Goal: Task Accomplishment & Management: Complete application form

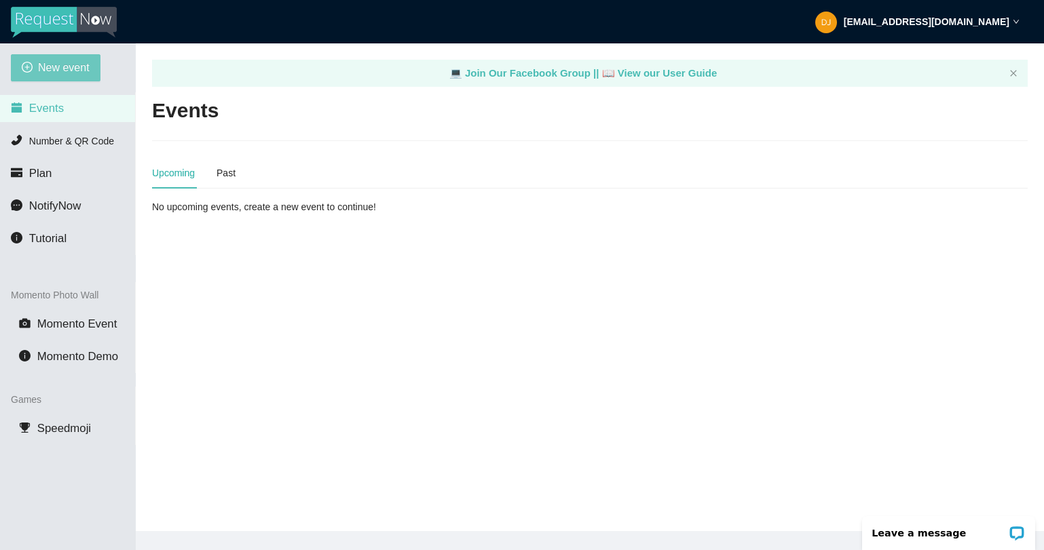
click at [67, 71] on span "New event" at bounding box center [64, 67] width 52 height 17
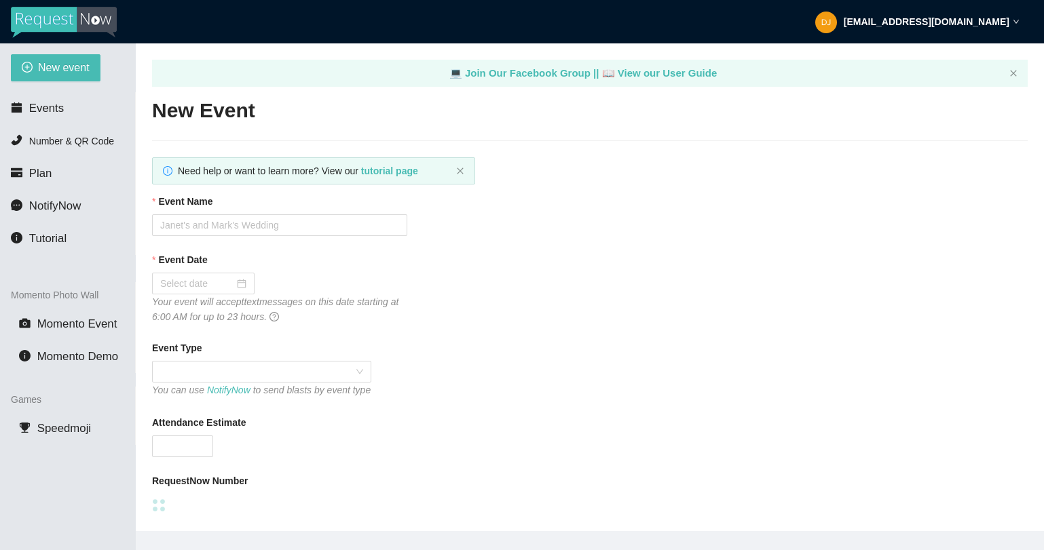
type textarea "[URL][DOMAIN_NAME]"
type textarea "Thanks for being a part of (Event)! Stay safe! Be LEGENDARY! -[PERSON_NAME] @he…"
click at [227, 232] on input "Event Name" at bounding box center [279, 225] width 255 height 22
paste input "[PERSON_NAME] & [PERSON_NAME]' Wedding Day"
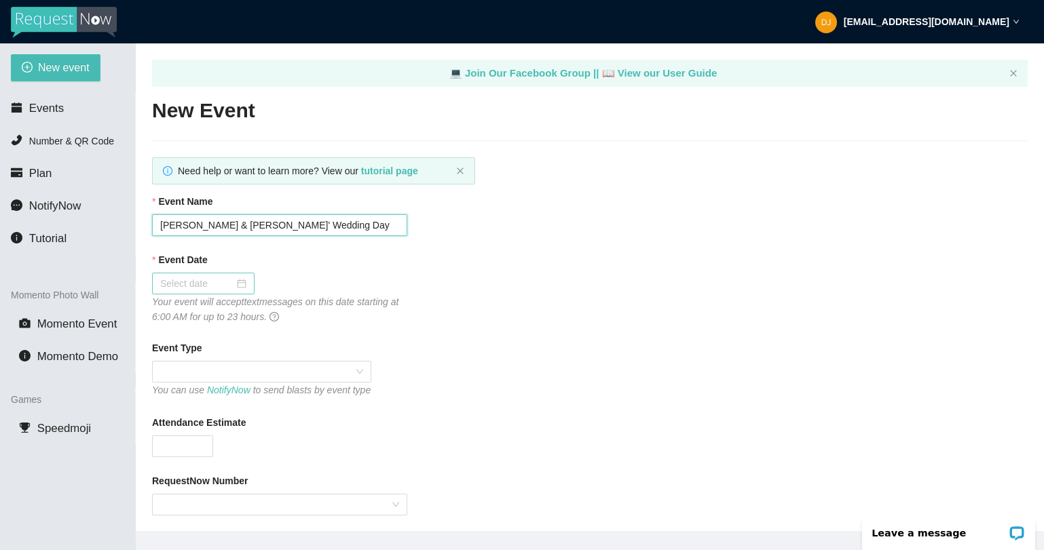
type input "[PERSON_NAME] & [PERSON_NAME]' Wedding Day"
click at [236, 284] on div at bounding box center [203, 283] width 86 height 15
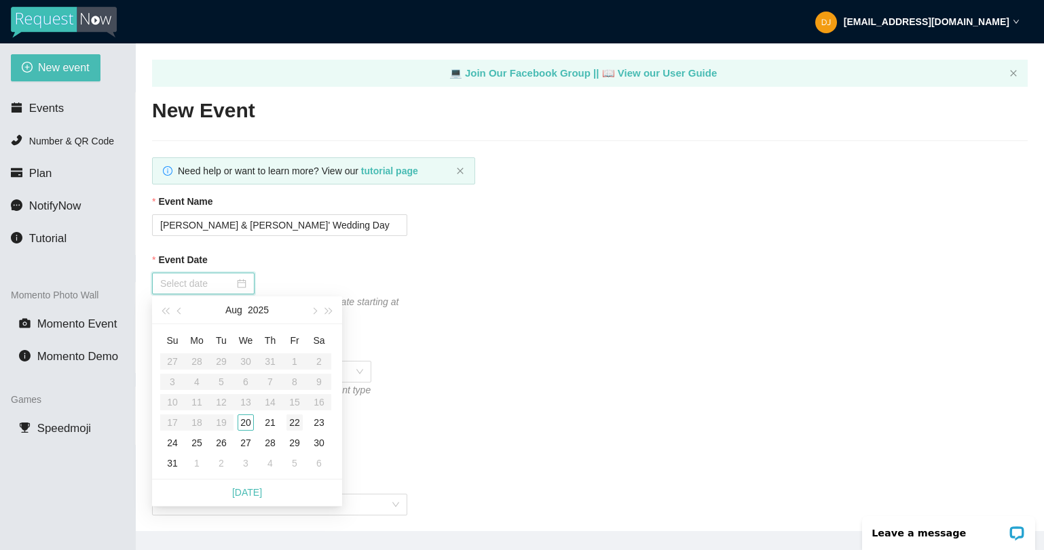
type input "[DATE]"
click at [318, 421] on div "23" at bounding box center [319, 423] width 16 height 16
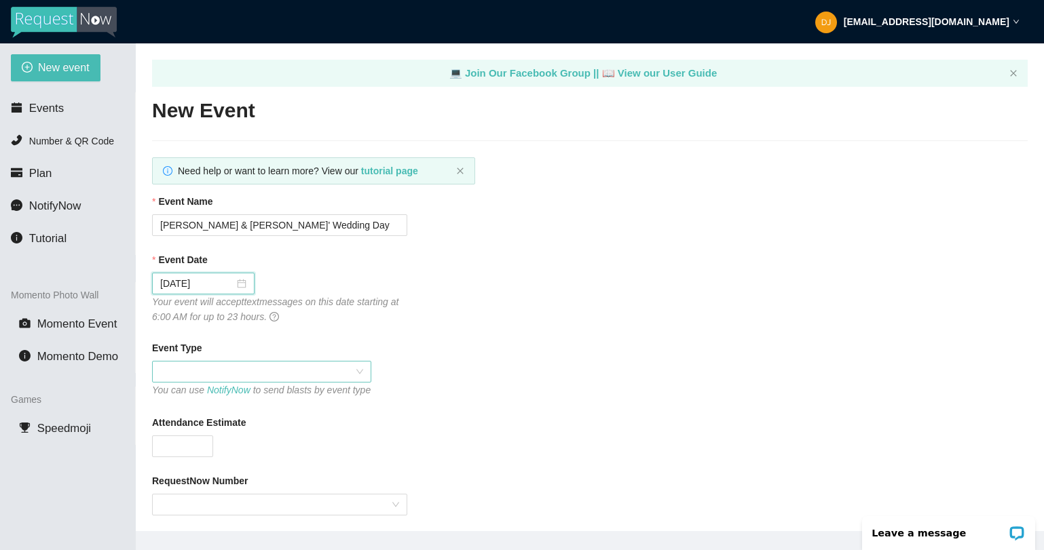
click at [222, 373] on span at bounding box center [261, 372] width 203 height 20
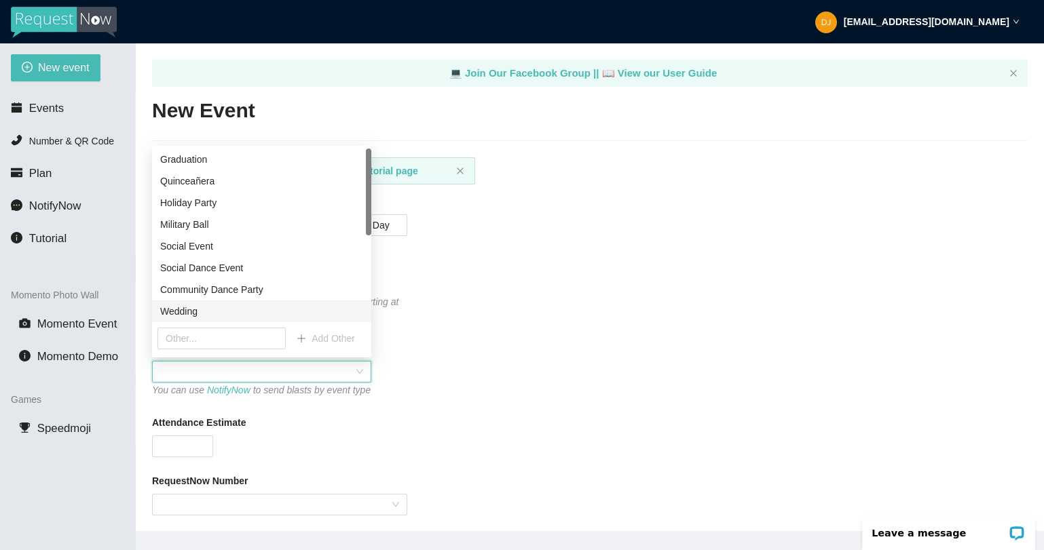
click at [199, 310] on div "Wedding" at bounding box center [261, 311] width 203 height 15
type textarea "Thanks for being a part of (Event)! Stay safe! Be LEGENDARY! -[PERSON_NAME] @he…"
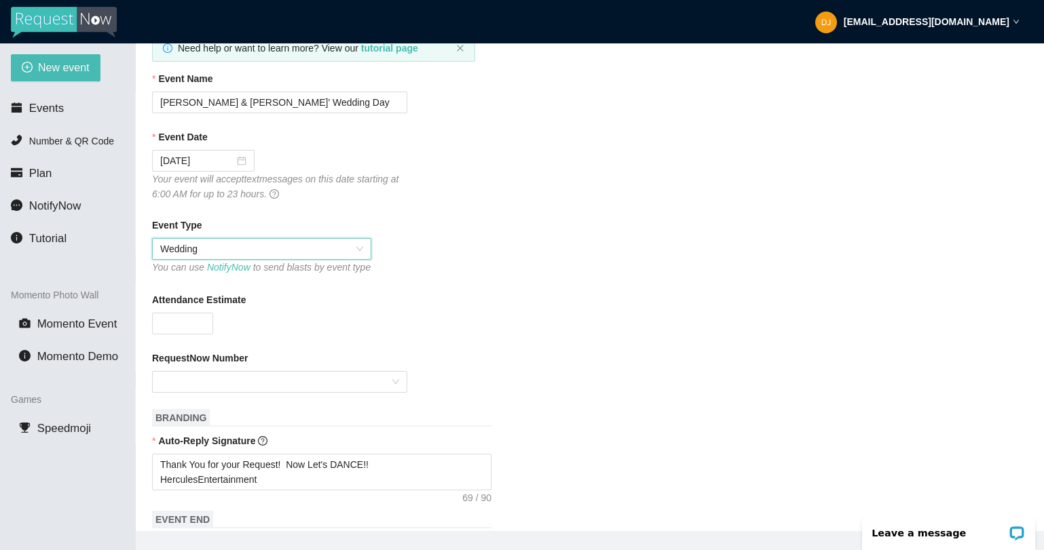
scroll to position [157, 0]
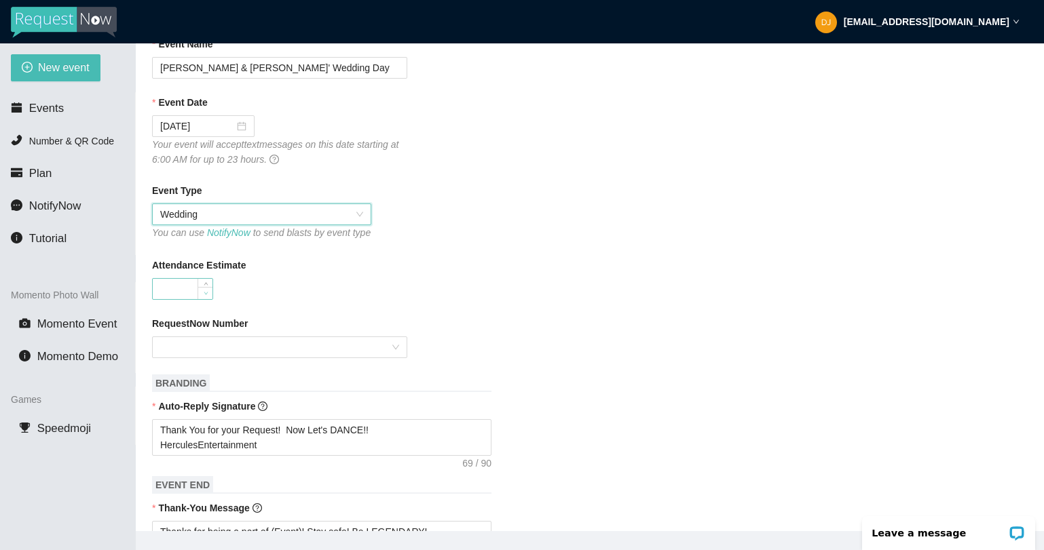
type input "0"
click at [198, 299] on span "Decrease Value" at bounding box center [205, 293] width 15 height 12
click at [399, 358] on div at bounding box center [279, 348] width 255 height 22
type input "100"
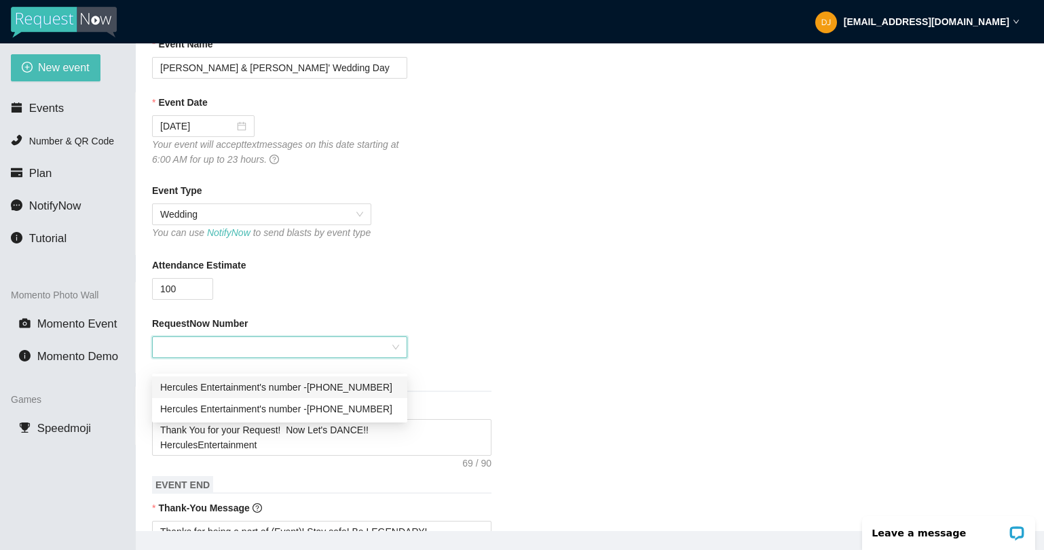
click at [375, 388] on div "Hercules Entertainment's number - [PHONE_NUMBER]" at bounding box center [279, 387] width 239 height 15
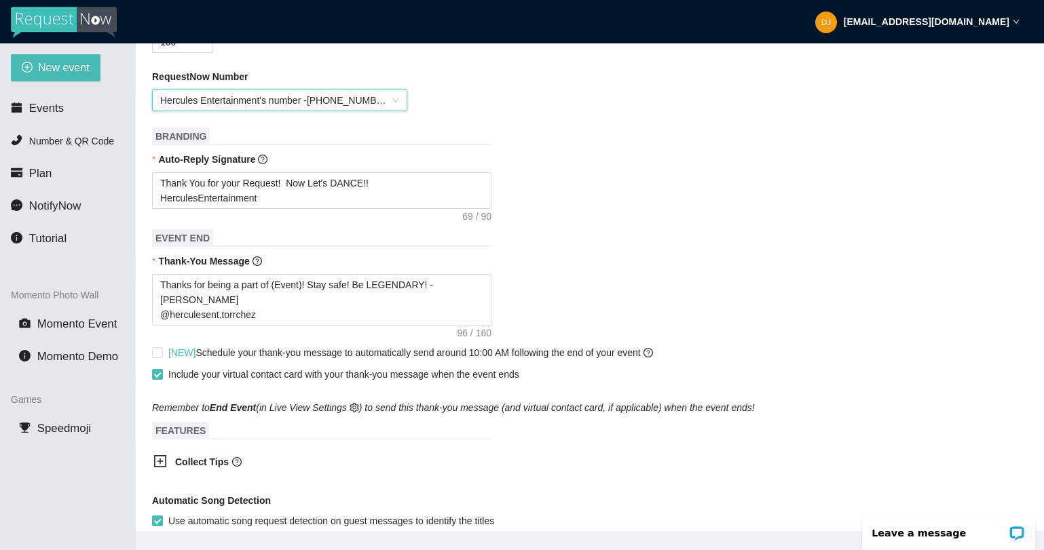
scroll to position [419, 0]
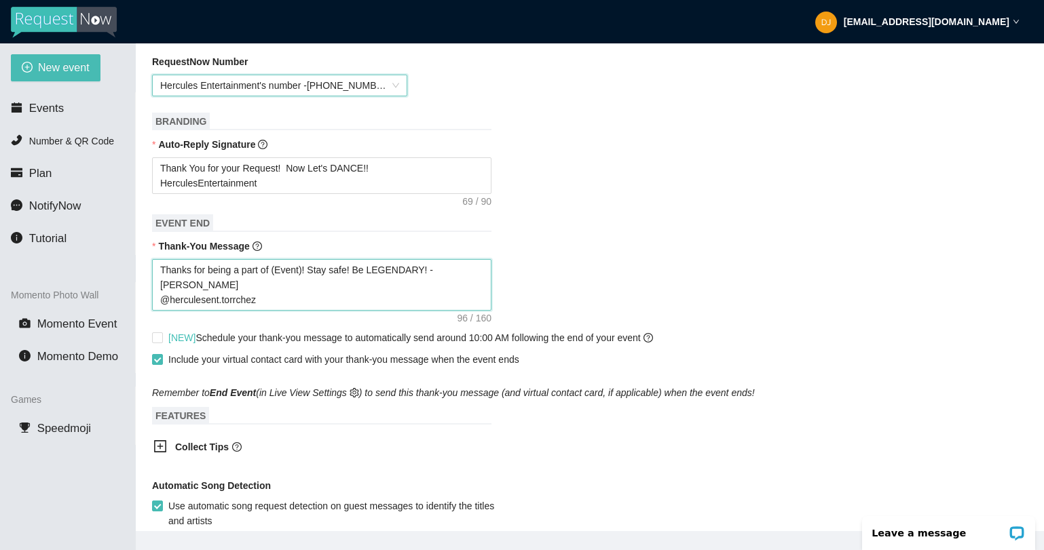
type textarea "Thanks for being a part of (Event)! Stay safe! Be LEGENDARY! -[PERSON_NAME] @he…"
drag, startPoint x: 307, startPoint y: 284, endPoint x: 276, endPoint y: 284, distance: 31.2
click at [276, 284] on textarea "Thanks for being a part of (Event)! Stay safe! Be LEGENDARY! -[PERSON_NAME] @he…" at bounding box center [321, 285] width 339 height 52
paste textarea "[PERSON_NAME] & [PERSON_NAME]' Wedding Day"
type textarea "Thanks for being a part of [PERSON_NAME] & [PERSON_NAME]' Wedding Day! Stay saf…"
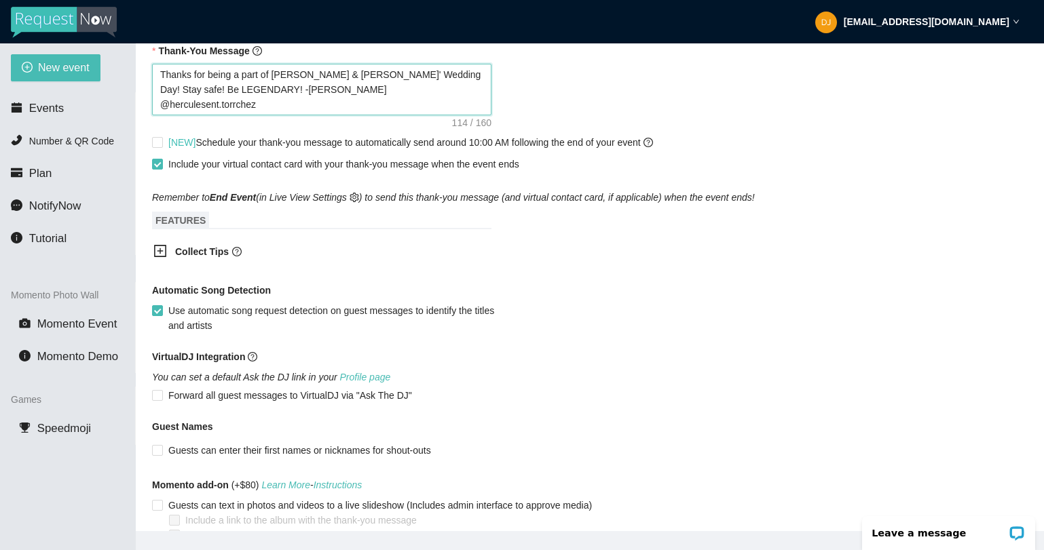
scroll to position [618, 0]
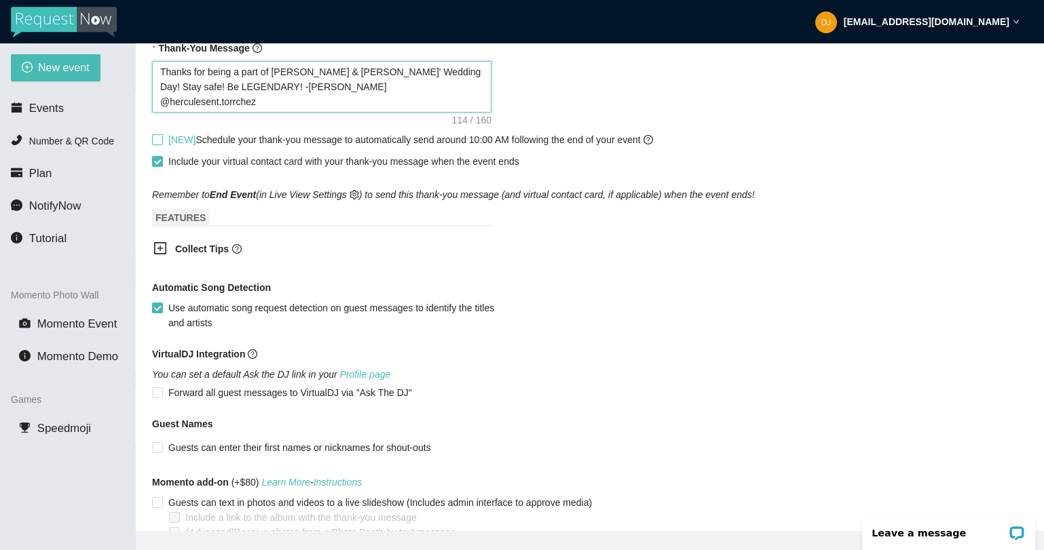
type textarea "Thanks for being a part of [PERSON_NAME] & [PERSON_NAME]' Wedding Day! Stay saf…"
click at [156, 144] on input "[NEW] Schedule your thank-you message to automatically send around 10:00 AM fol…" at bounding box center [157, 139] width 10 height 10
checkbox input "true"
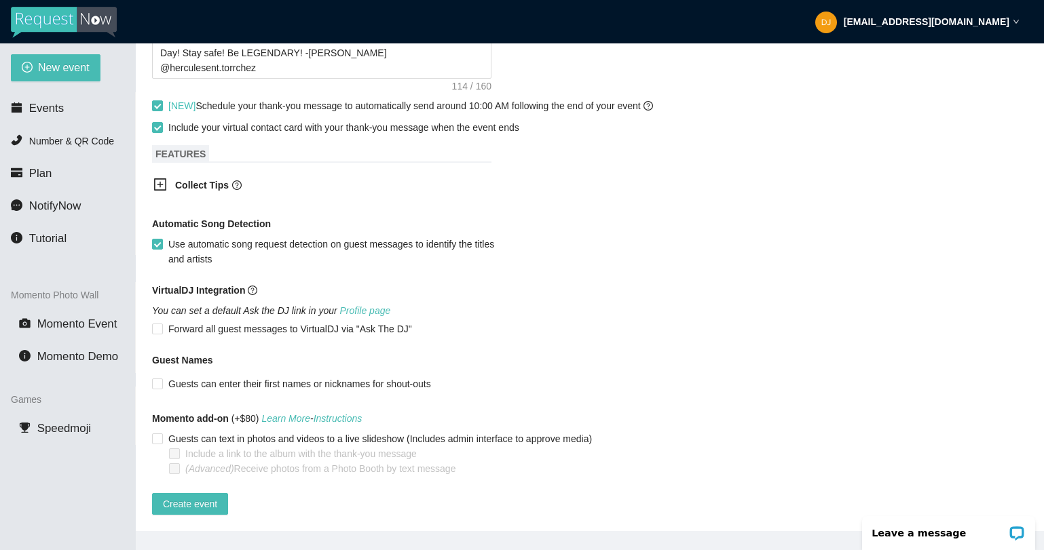
scroll to position [675, 0]
click at [195, 493] on button "Create event" at bounding box center [190, 504] width 76 height 22
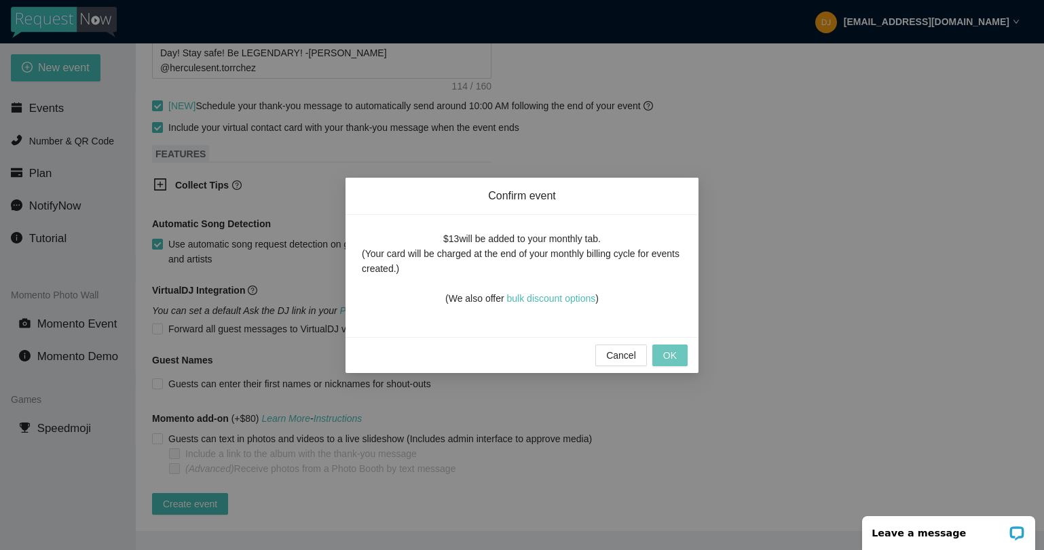
click at [670, 350] on span "OK" at bounding box center [670, 355] width 14 height 15
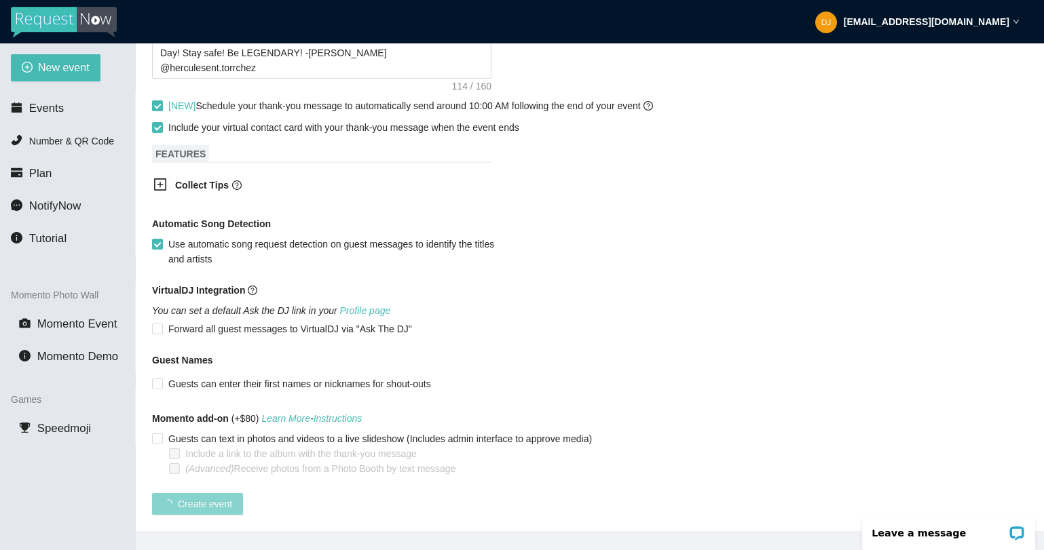
scroll to position [208, 0]
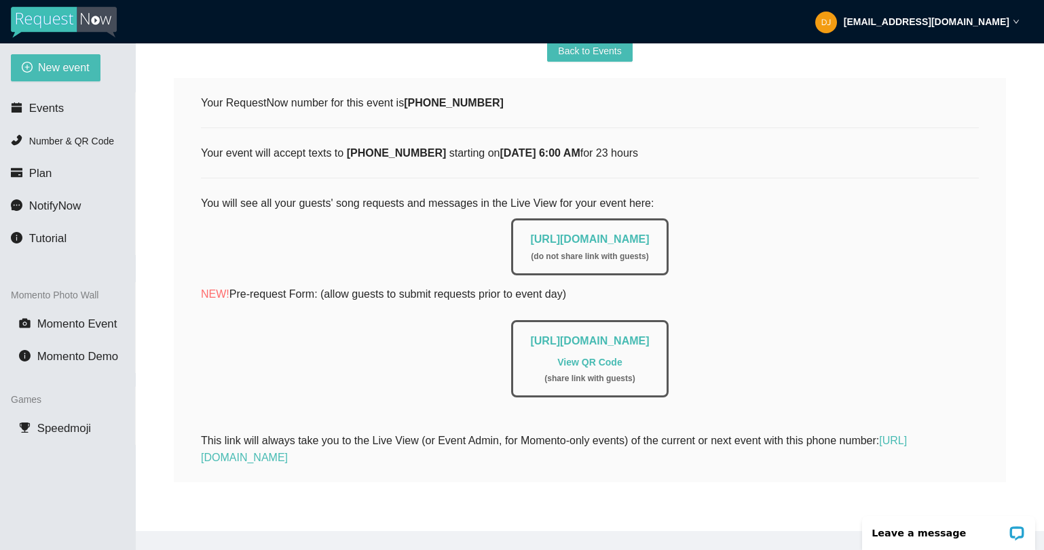
drag, startPoint x: 692, startPoint y: 228, endPoint x: 491, endPoint y: 226, distance: 200.2
click at [511, 226] on div "[URL][DOMAIN_NAME] ( do not share link with guests )" at bounding box center [589, 247] width 157 height 57
copy link "[URL][DOMAIN_NAME]"
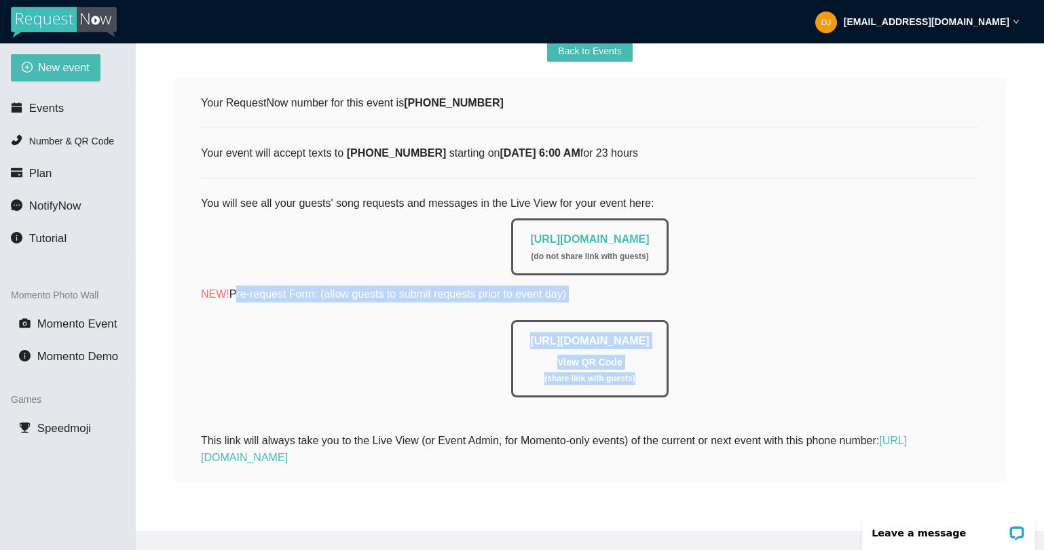
drag, startPoint x: 647, startPoint y: 371, endPoint x: 231, endPoint y: 285, distance: 424.8
click at [231, 285] on div "You will see all your guests' song requests and messages in the Live View for y…" at bounding box center [590, 305] width 778 height 220
copy div "Pre-request Form: (allow guests to submit requests prior to event day) [URL][DO…"
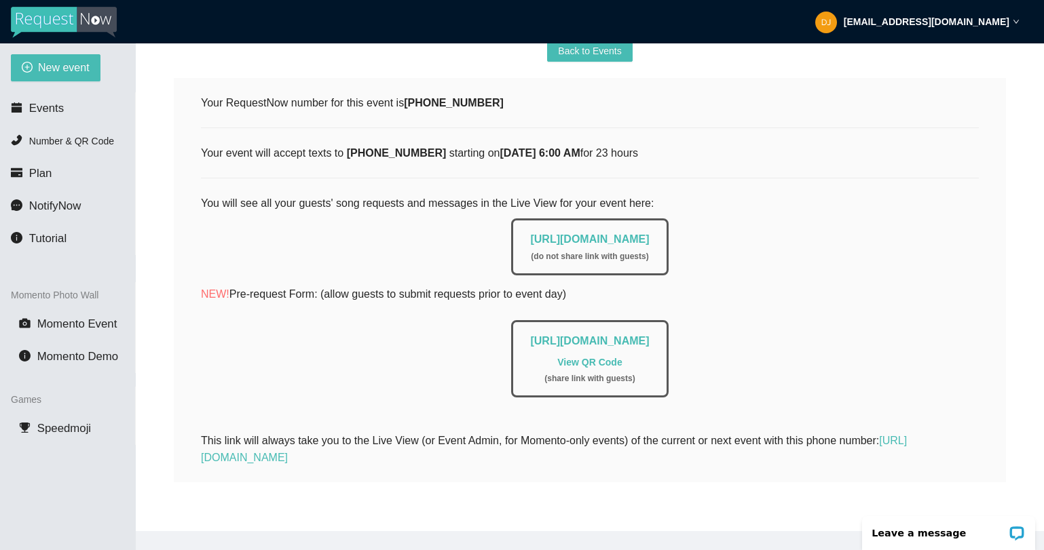
click at [815, 415] on div "This link will always take you to the Live View (or Event Admin, for Momento-on…" at bounding box center [590, 440] width 778 height 51
click at [649, 335] on link "[URL][DOMAIN_NAME]" at bounding box center [589, 341] width 119 height 12
